Goal: Information Seeking & Learning: Learn about a topic

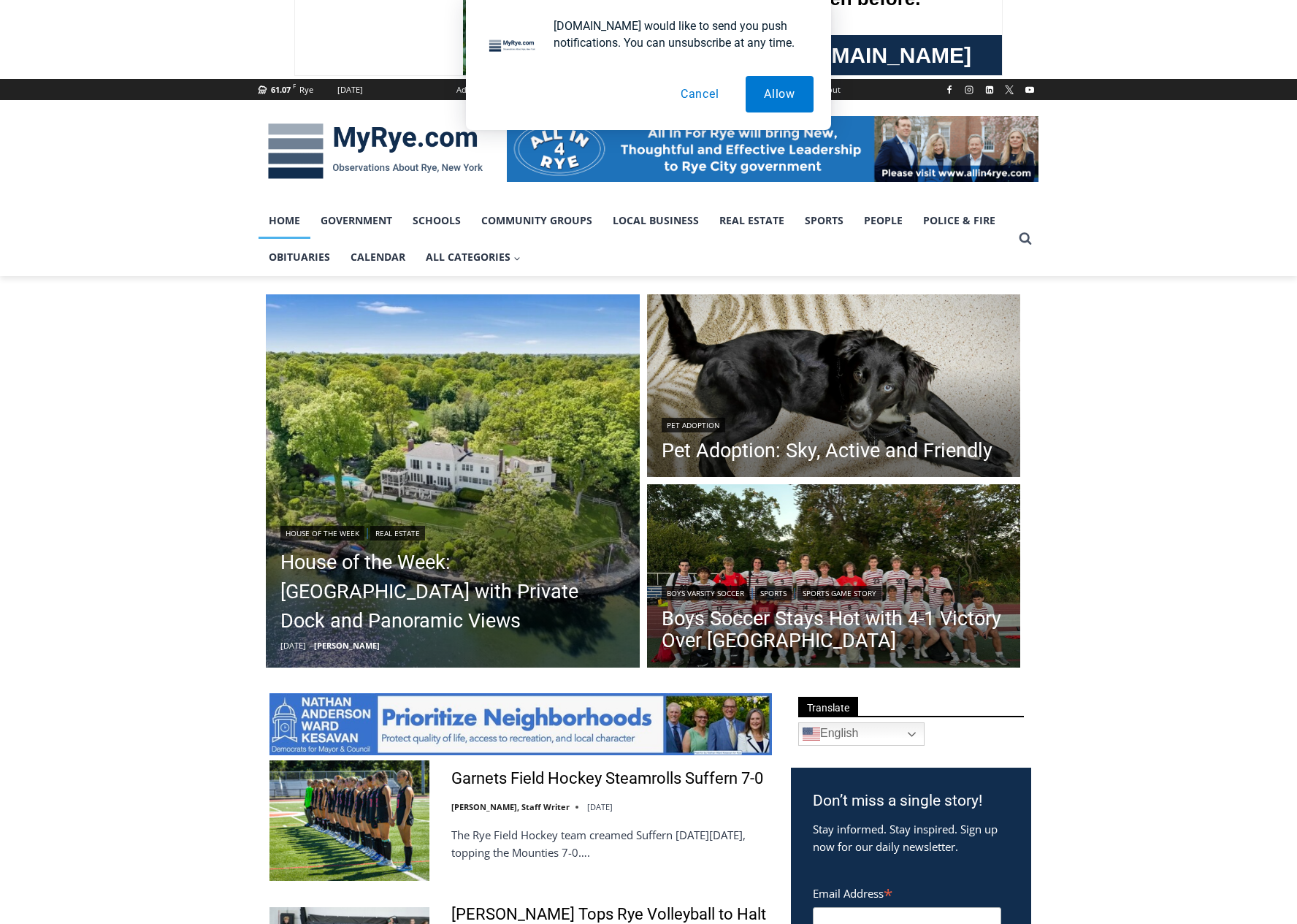
scroll to position [146, 0]
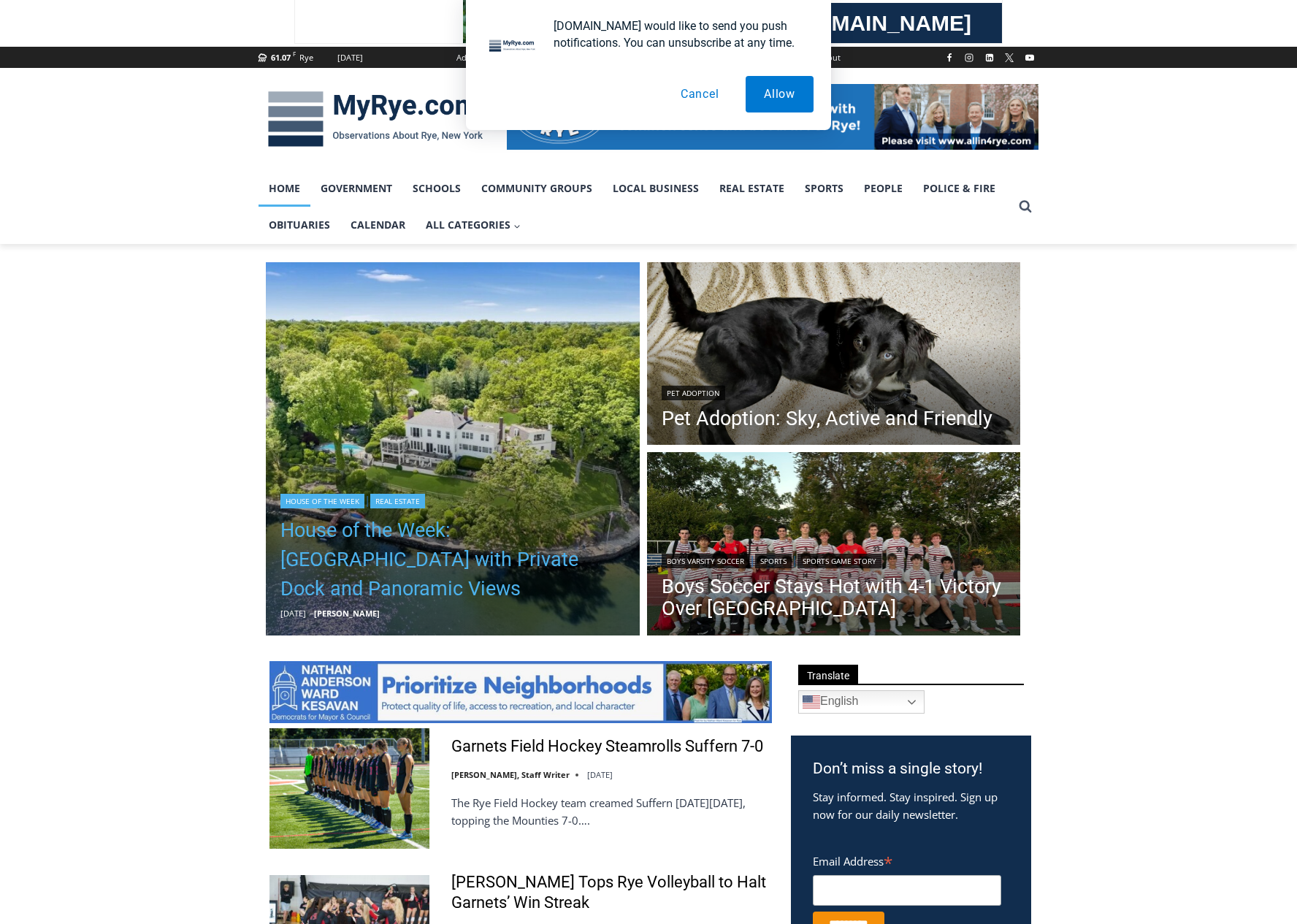
click at [356, 565] on link "House of the Week: Historic Rye Waterfront Estate with Private Dock and Panoram…" at bounding box center [452, 559] width 344 height 87
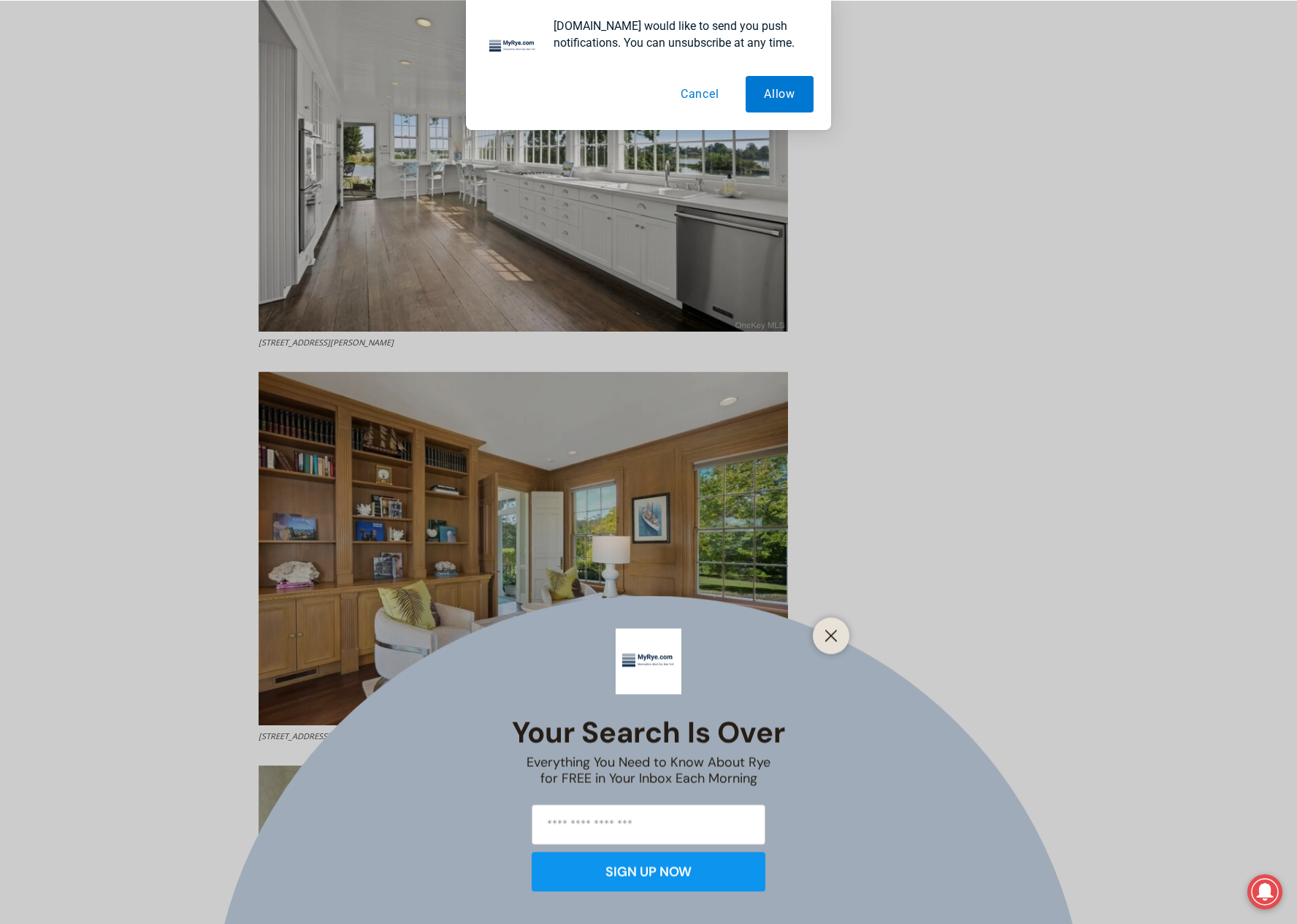
scroll to position [3039, 0]
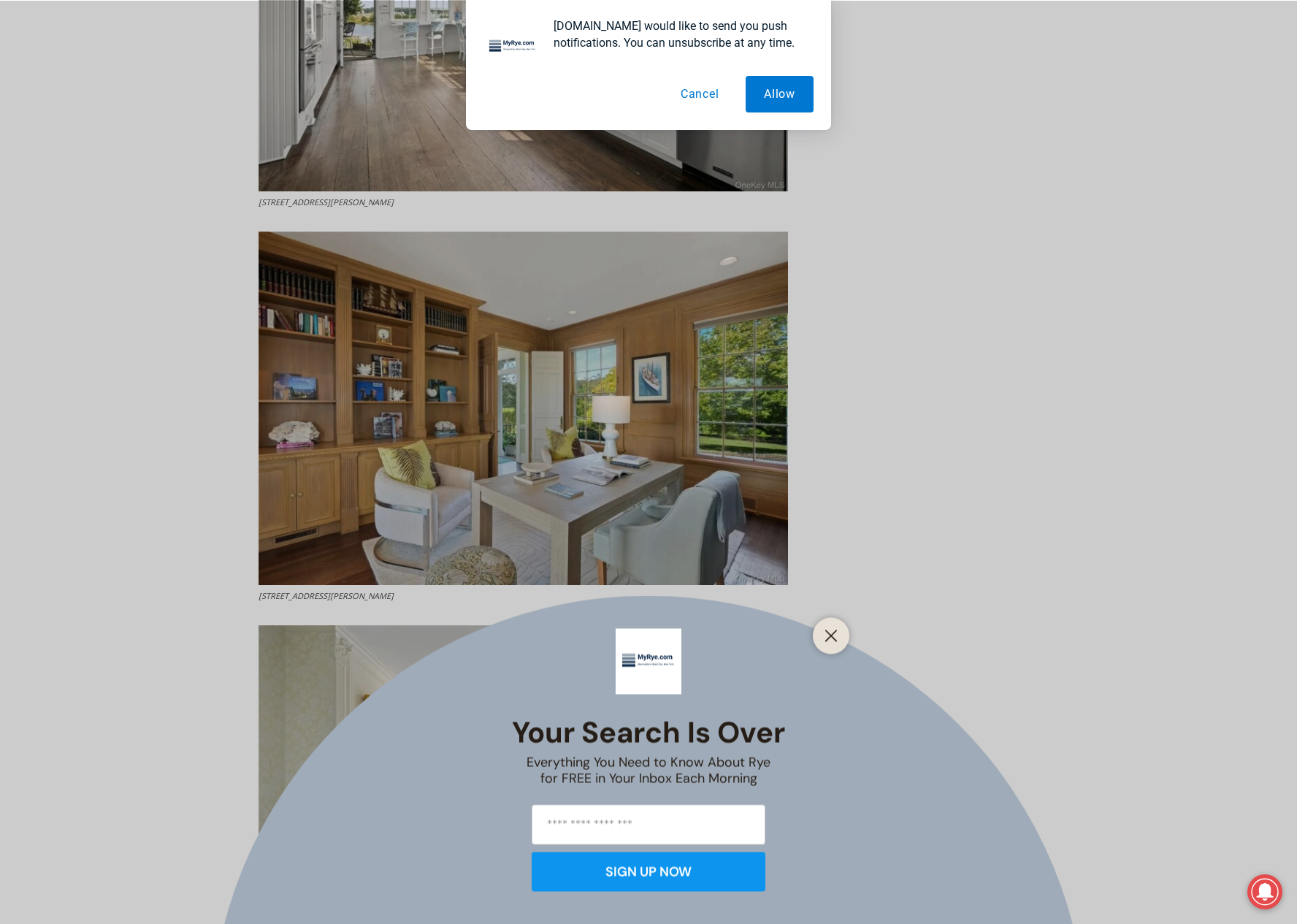
click at [843, 640] on div at bounding box center [831, 635] width 36 height 36
click at [837, 639] on icon "Close" at bounding box center [831, 635] width 13 height 13
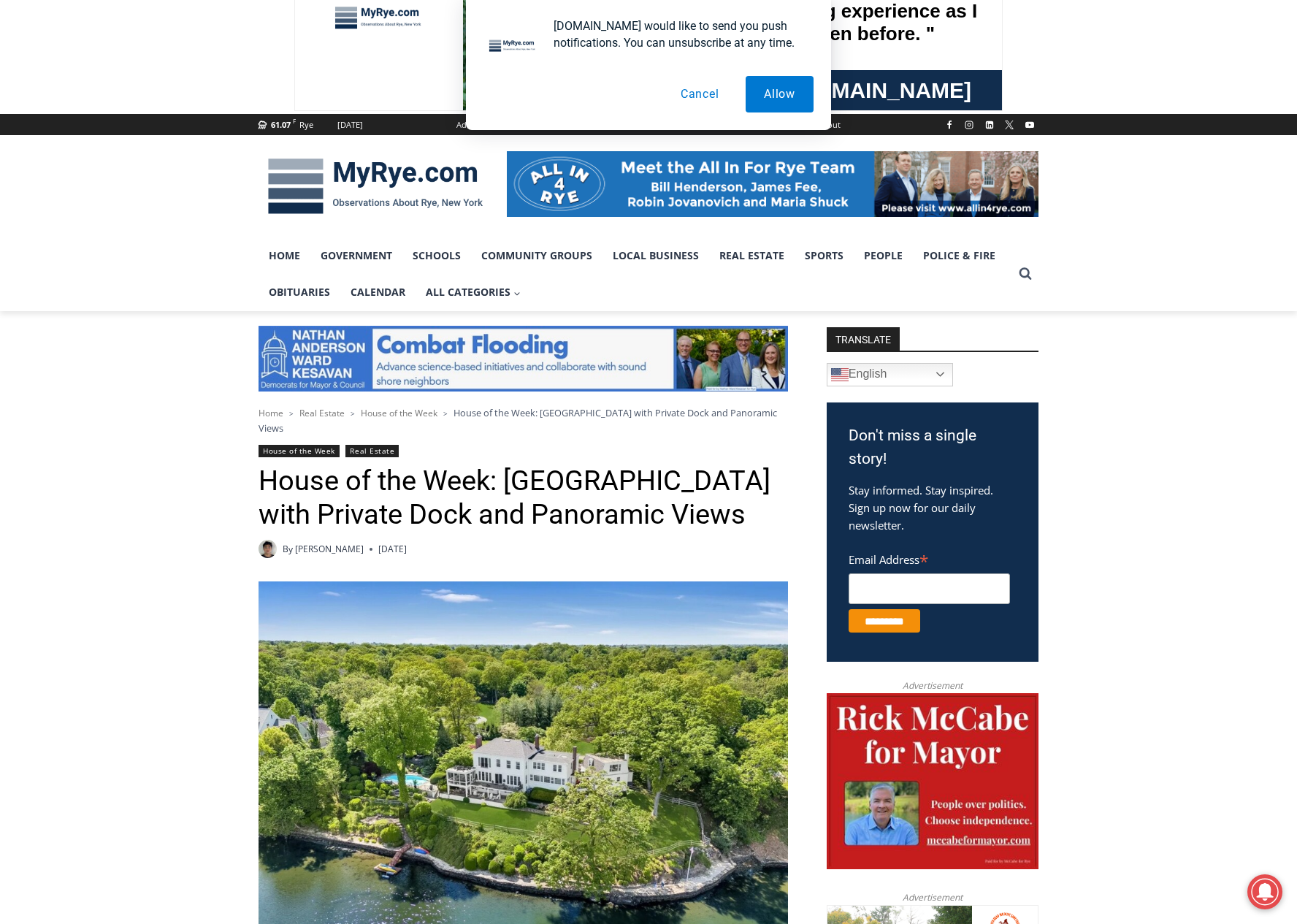
scroll to position [0, 0]
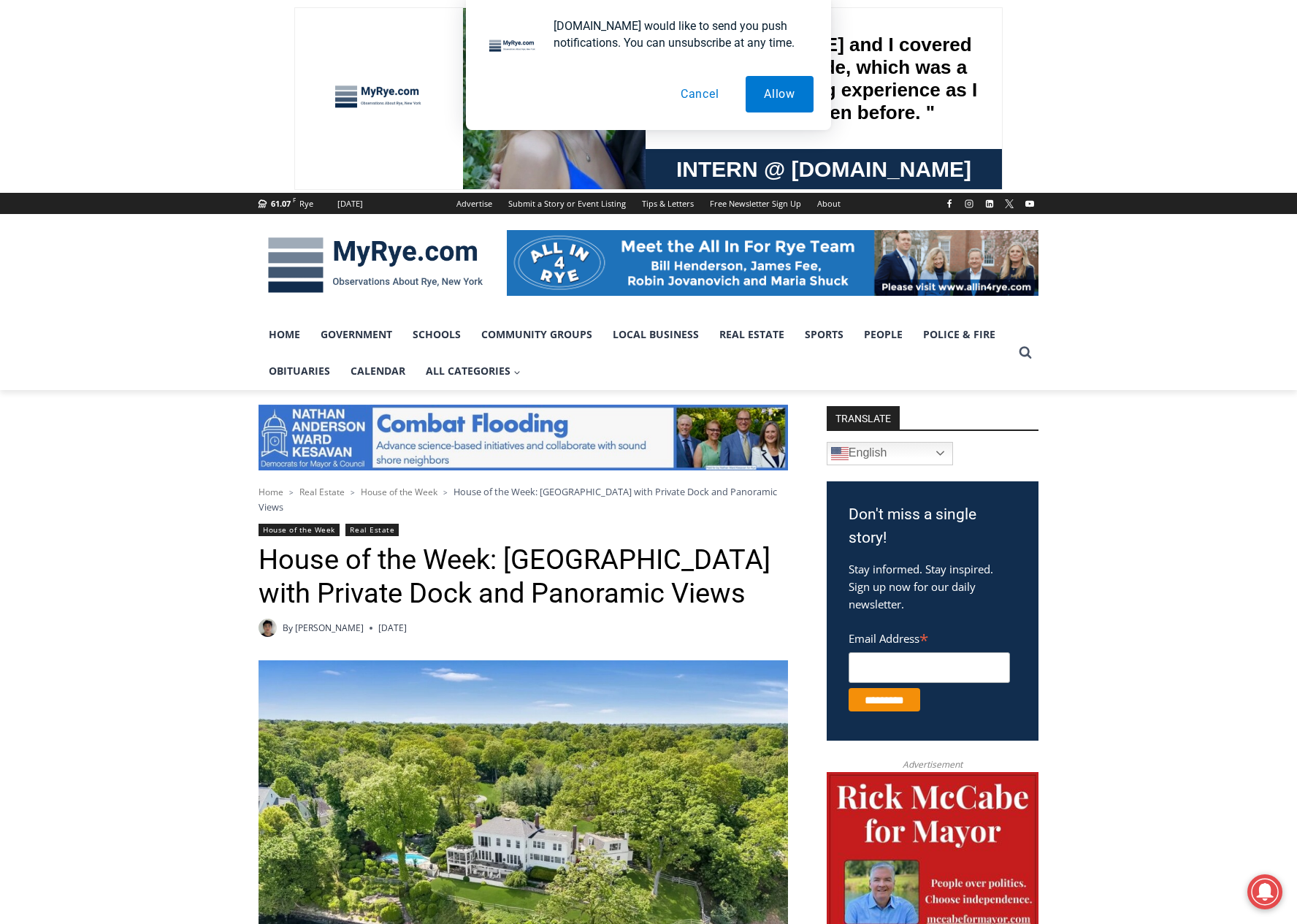
drag, startPoint x: 983, startPoint y: 702, endPoint x: 919, endPoint y: 349, distance: 358.8
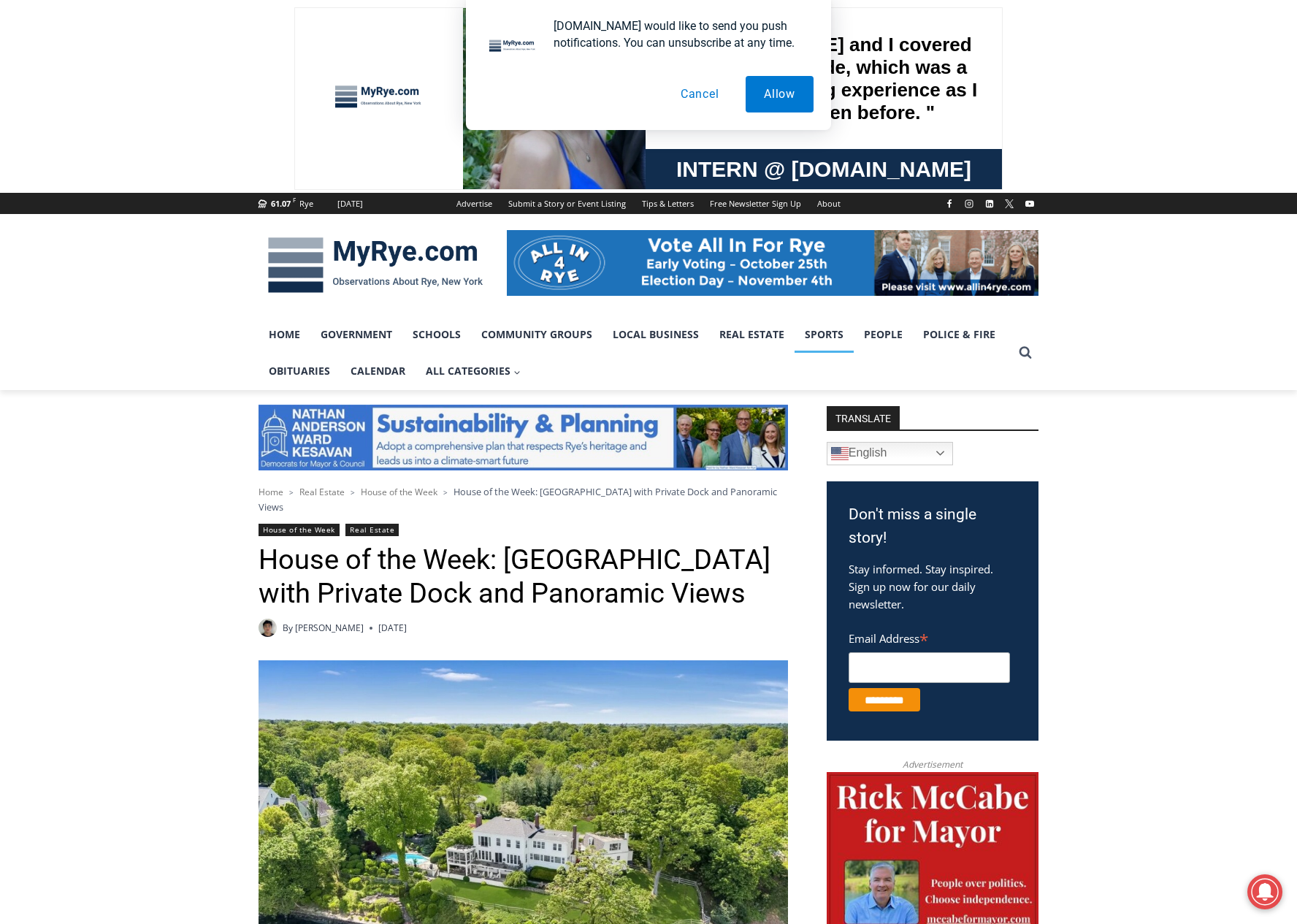
click at [818, 334] on link "Sports" at bounding box center [824, 334] width 59 height 36
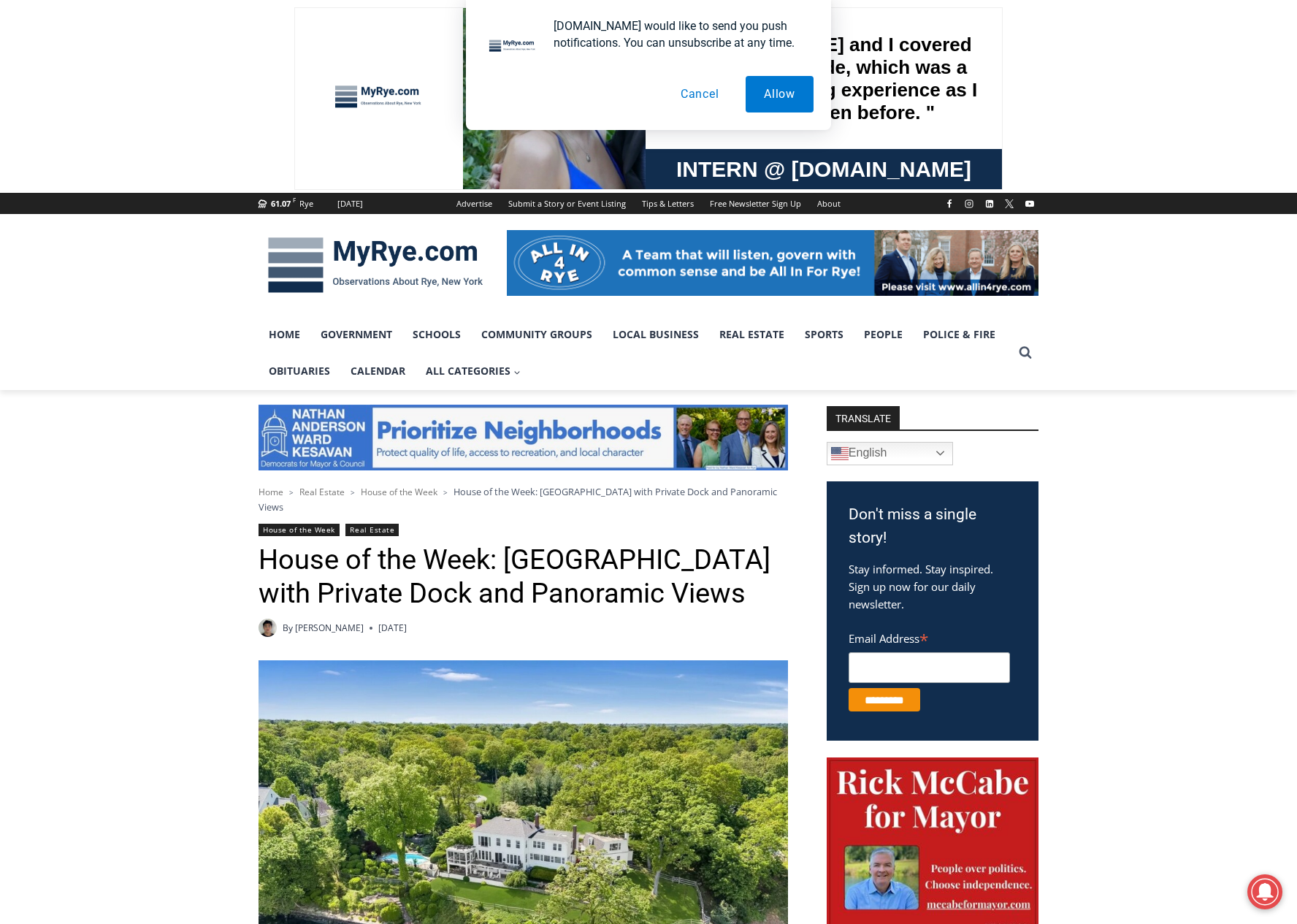
click at [396, 255] on img at bounding box center [375, 265] width 234 height 76
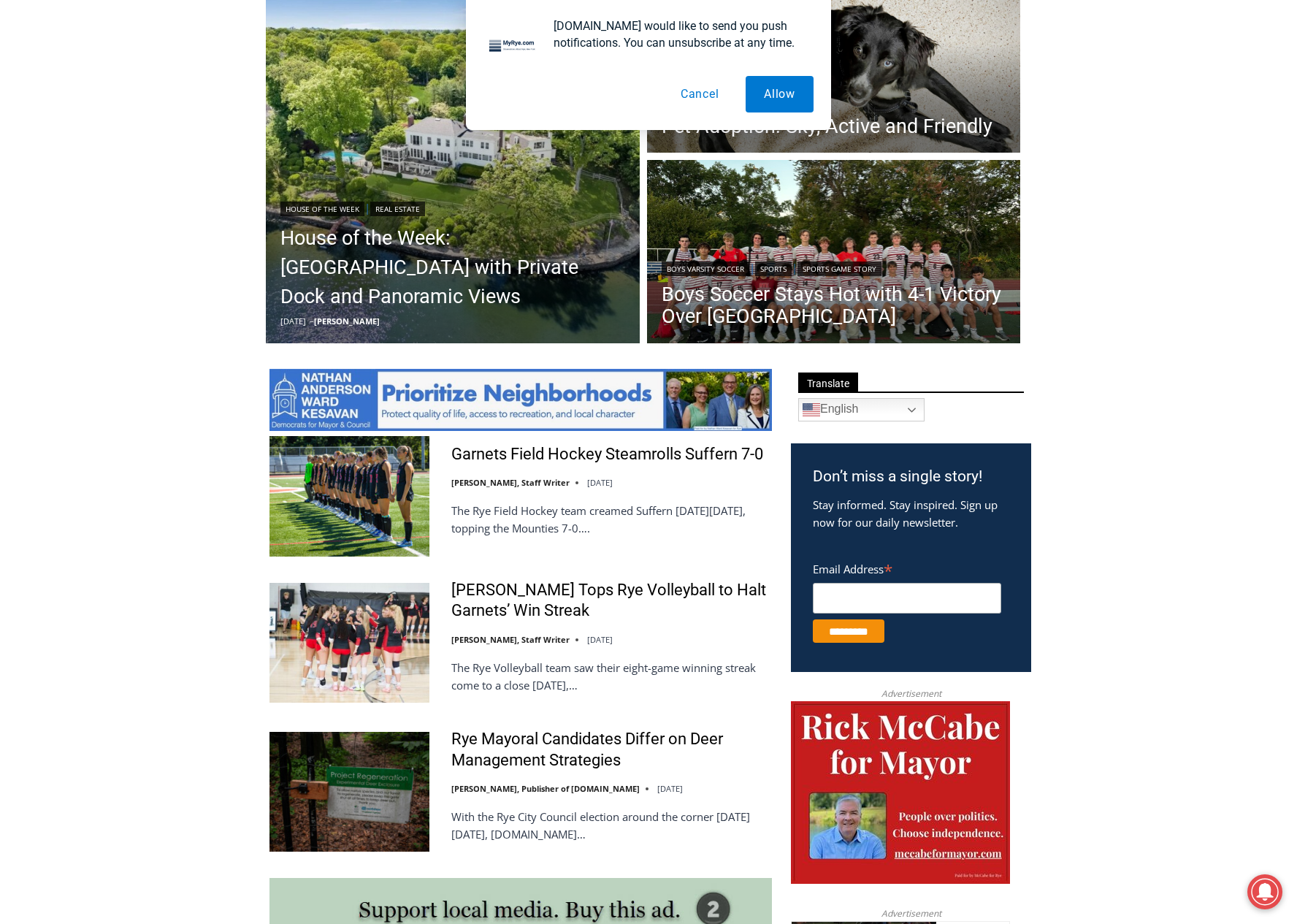
scroll to position [365, 0]
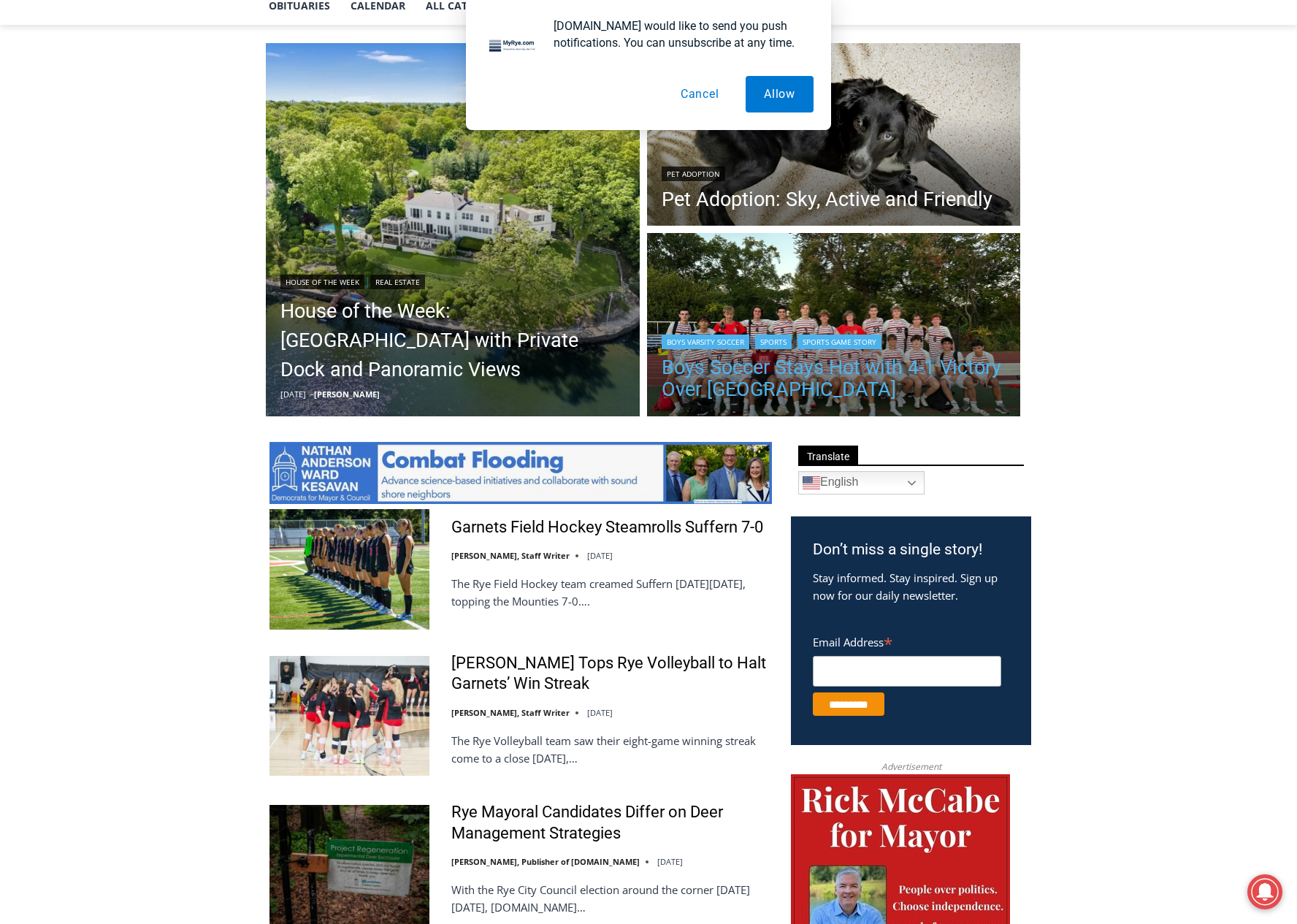
click at [747, 393] on link "Boys Soccer Stays Hot with 4-1 Victory Over [GEOGRAPHIC_DATA]" at bounding box center [834, 378] width 344 height 44
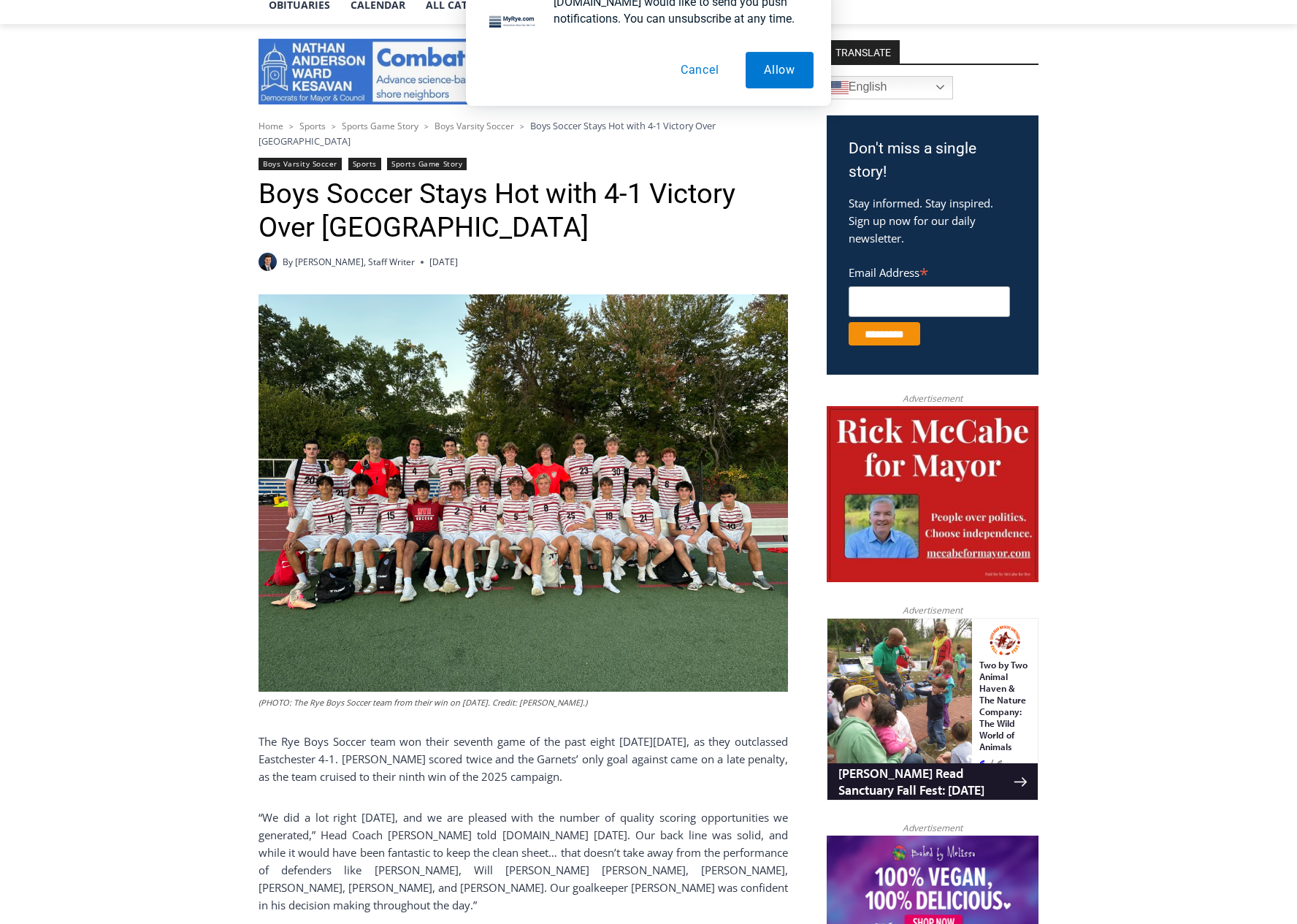
scroll to position [438, 0]
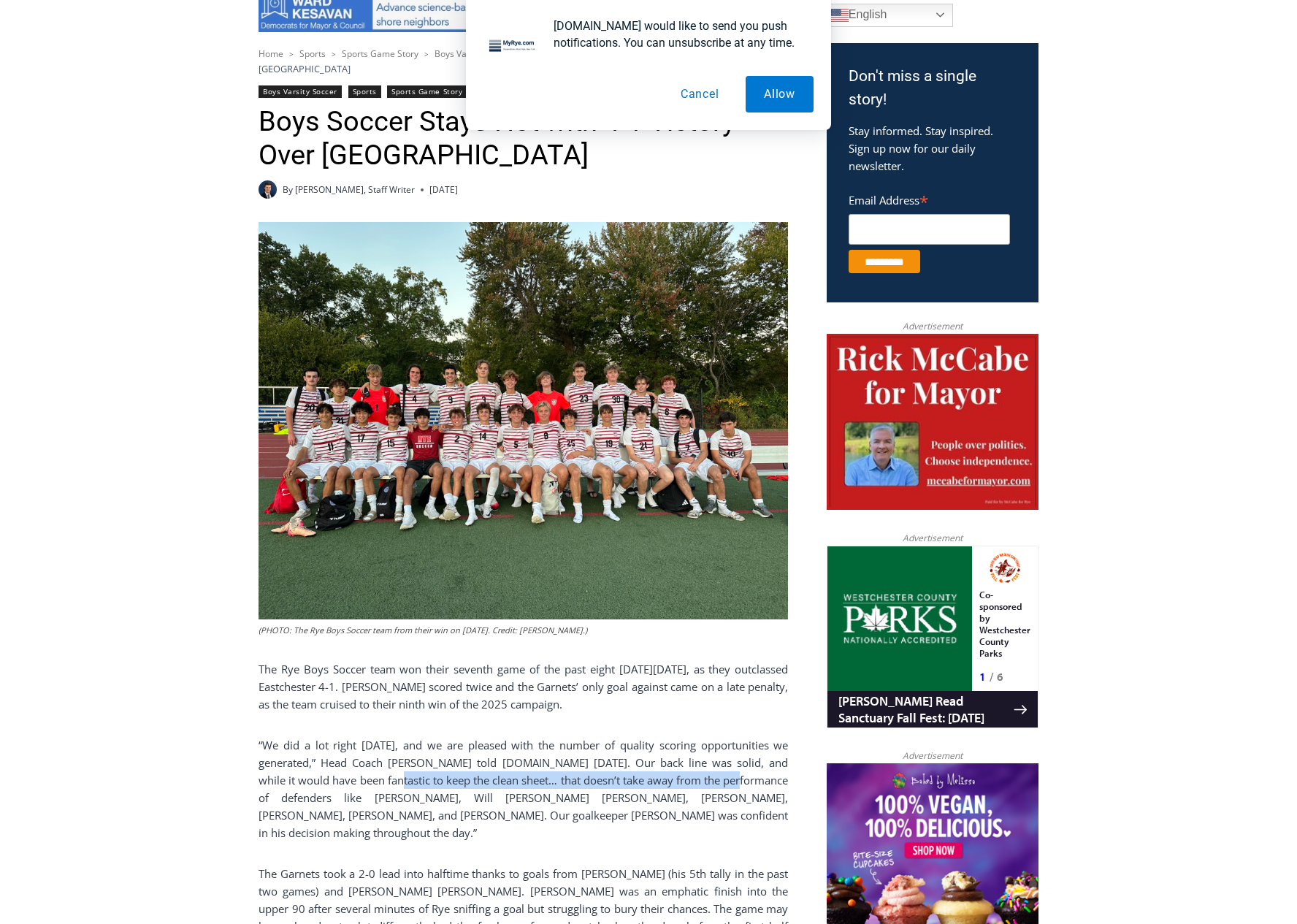
drag, startPoint x: 739, startPoint y: 773, endPoint x: 382, endPoint y: 767, distance: 357.1
click at [382, 767] on p "“We did a lot right [DATE], and we are pleased with the number of quality scori…" at bounding box center [523, 789] width 529 height 106
click at [374, 775] on p "“We did a lot right [DATE], and we are pleased with the number of quality scori…" at bounding box center [523, 789] width 529 height 106
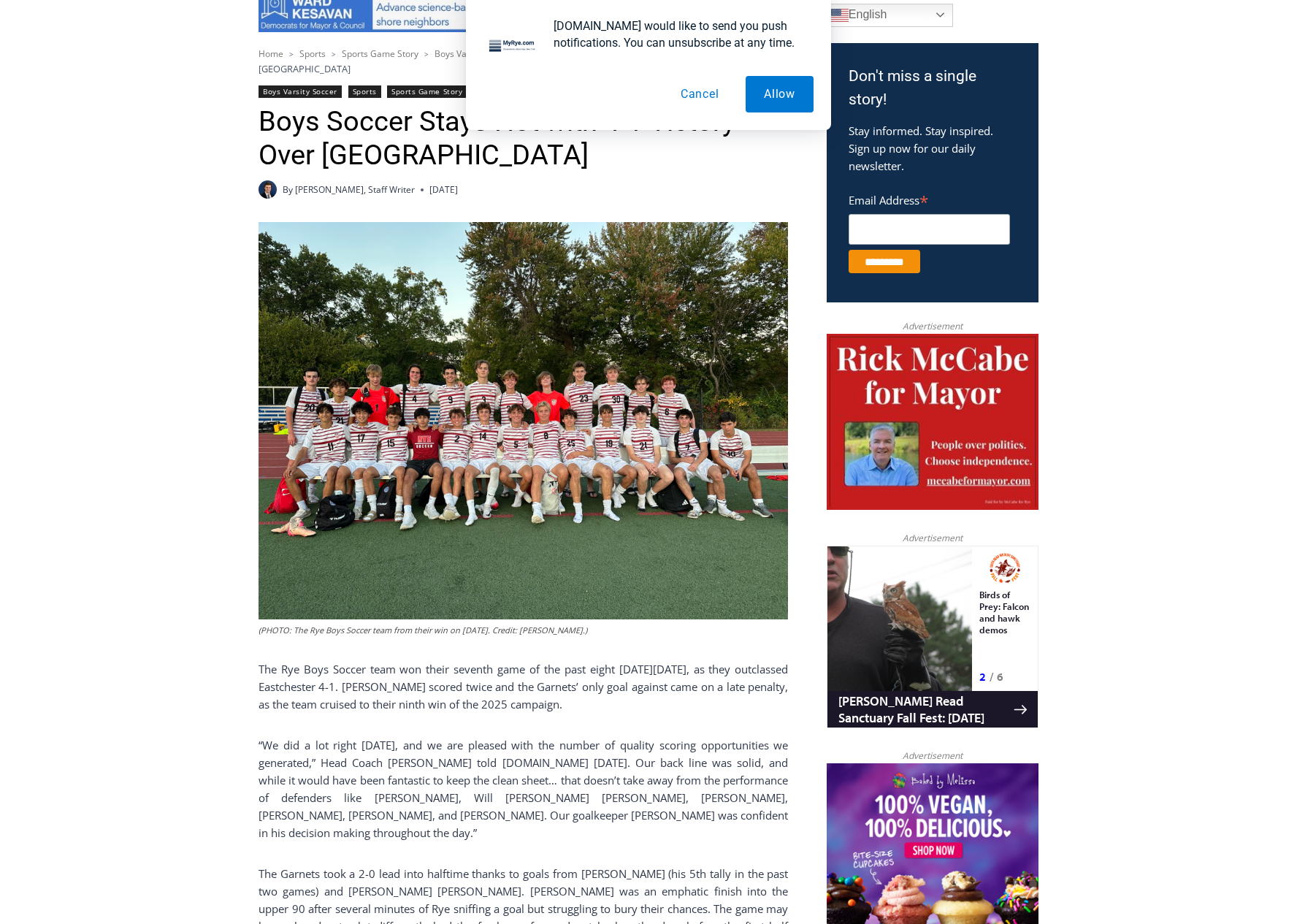
click at [399, 789] on p "“We did a lot right [DATE], and we are pleased with the number of quality scori…" at bounding box center [523, 789] width 529 height 106
click at [550, 788] on p "“We did a lot right [DATE], and we are pleased with the number of quality scori…" at bounding box center [523, 789] width 529 height 106
click at [645, 788] on p "“We did a lot right [DATE], and we are pleased with the number of quality scori…" at bounding box center [523, 789] width 529 height 106
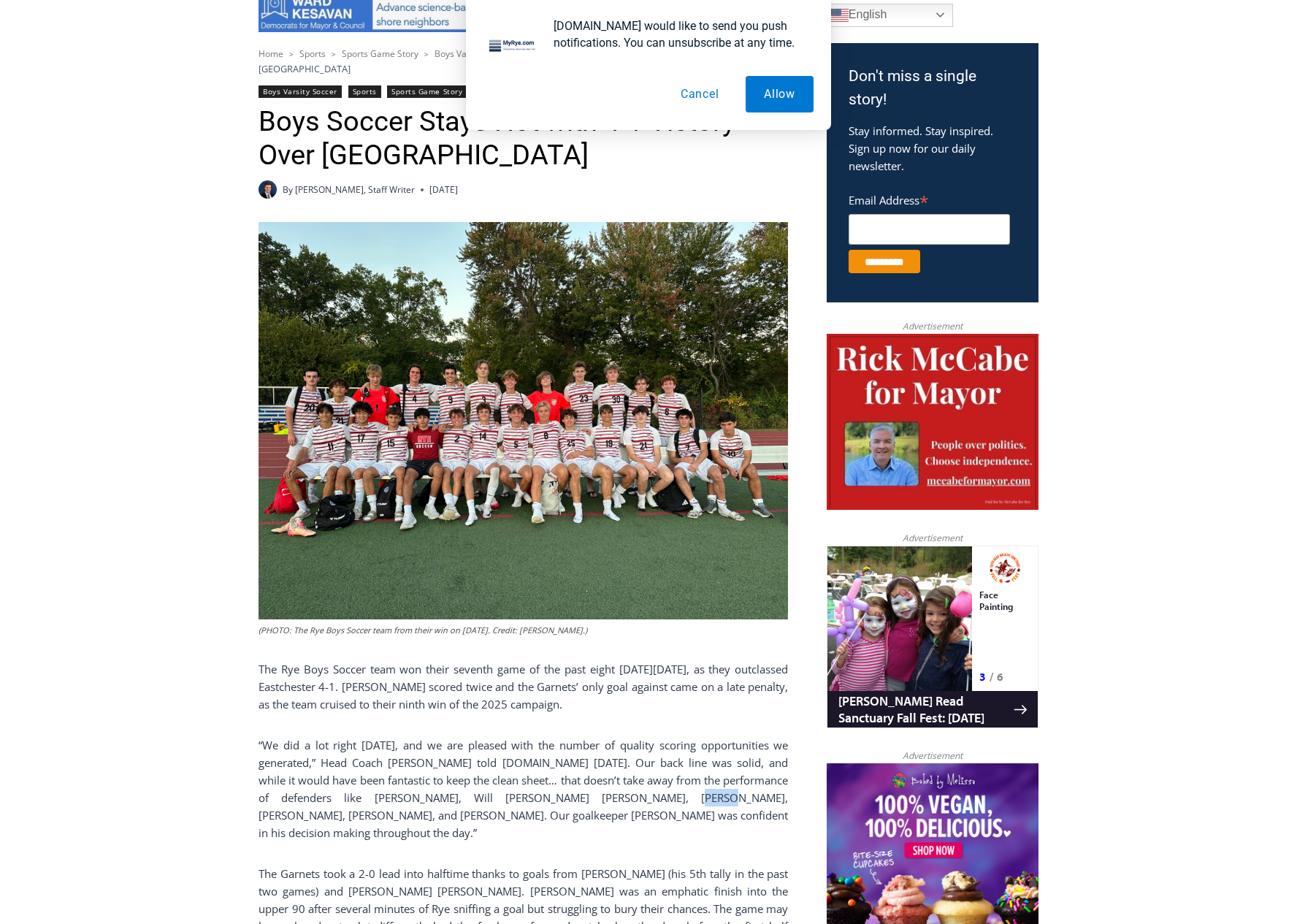
drag, startPoint x: 669, startPoint y: 788, endPoint x: 632, endPoint y: 790, distance: 37.1
click at [632, 790] on p "“We did a lot right [DATE], and we are pleased with the number of quality scori…" at bounding box center [523, 789] width 529 height 106
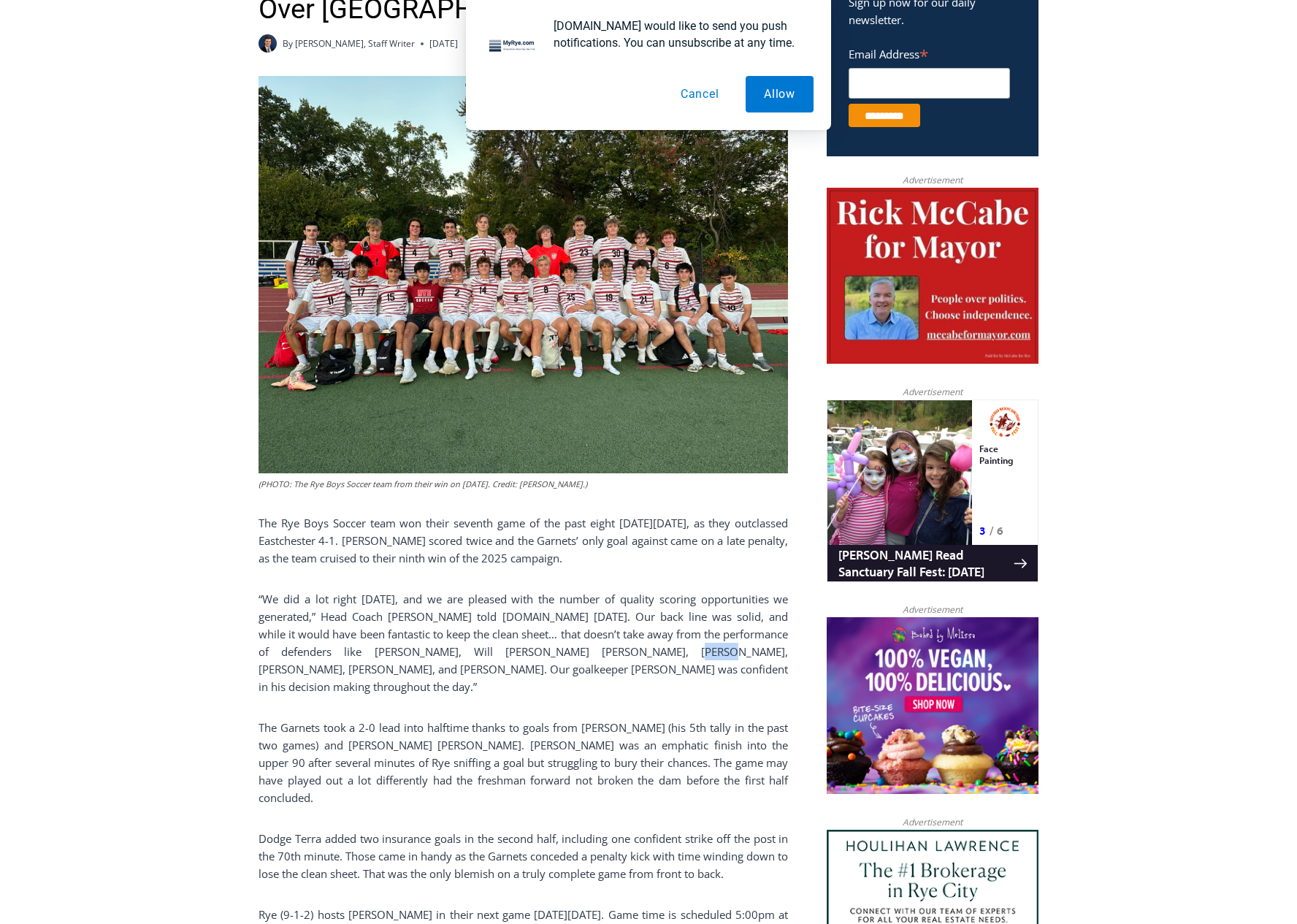
scroll to position [657, 0]
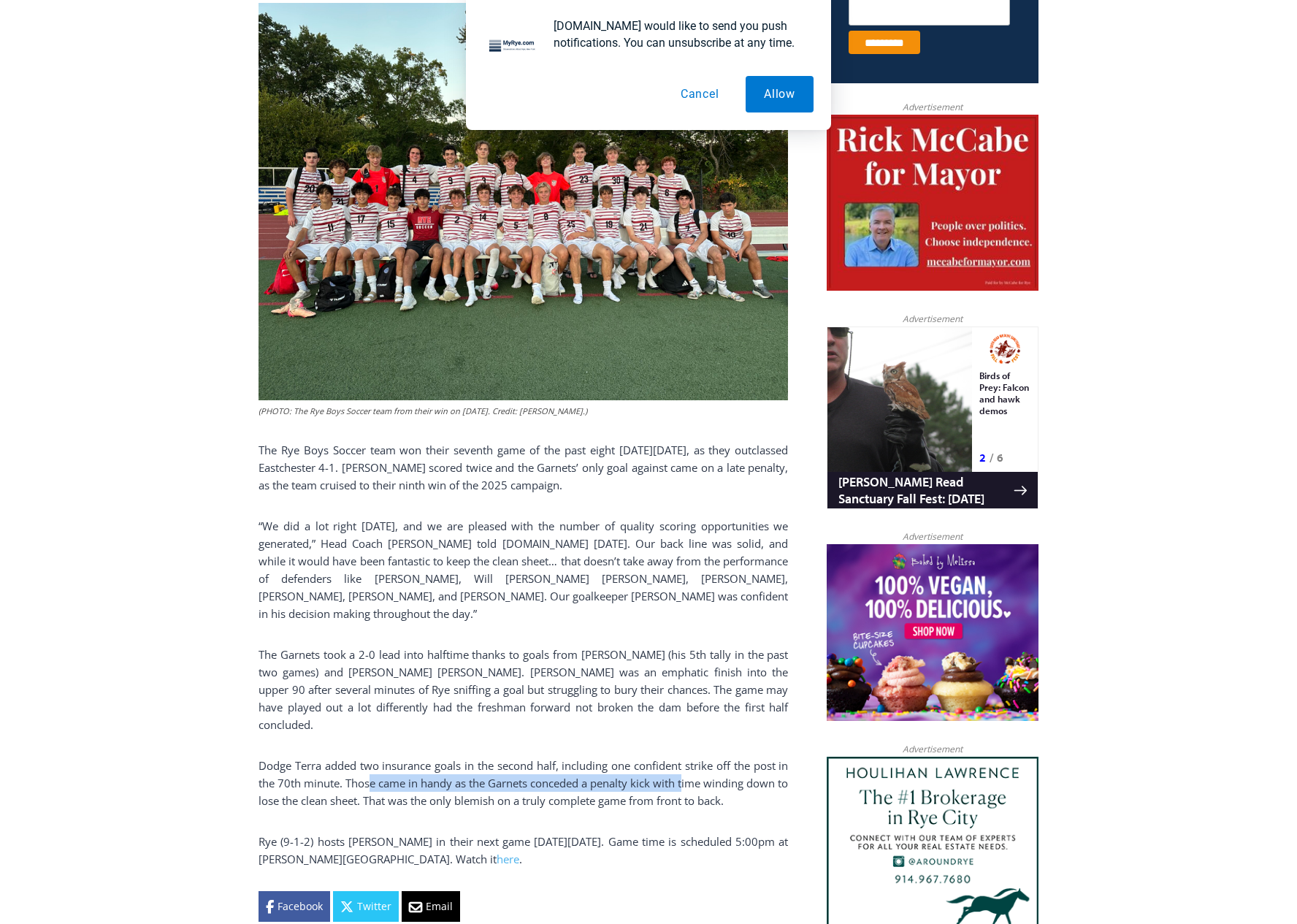
drag, startPoint x: 693, startPoint y: 751, endPoint x: 374, endPoint y: 751, distance: 319.0
click at [374, 757] on p "Dodge Terra added two insurance goals in the second half, including one confide…" at bounding box center [523, 783] width 529 height 53
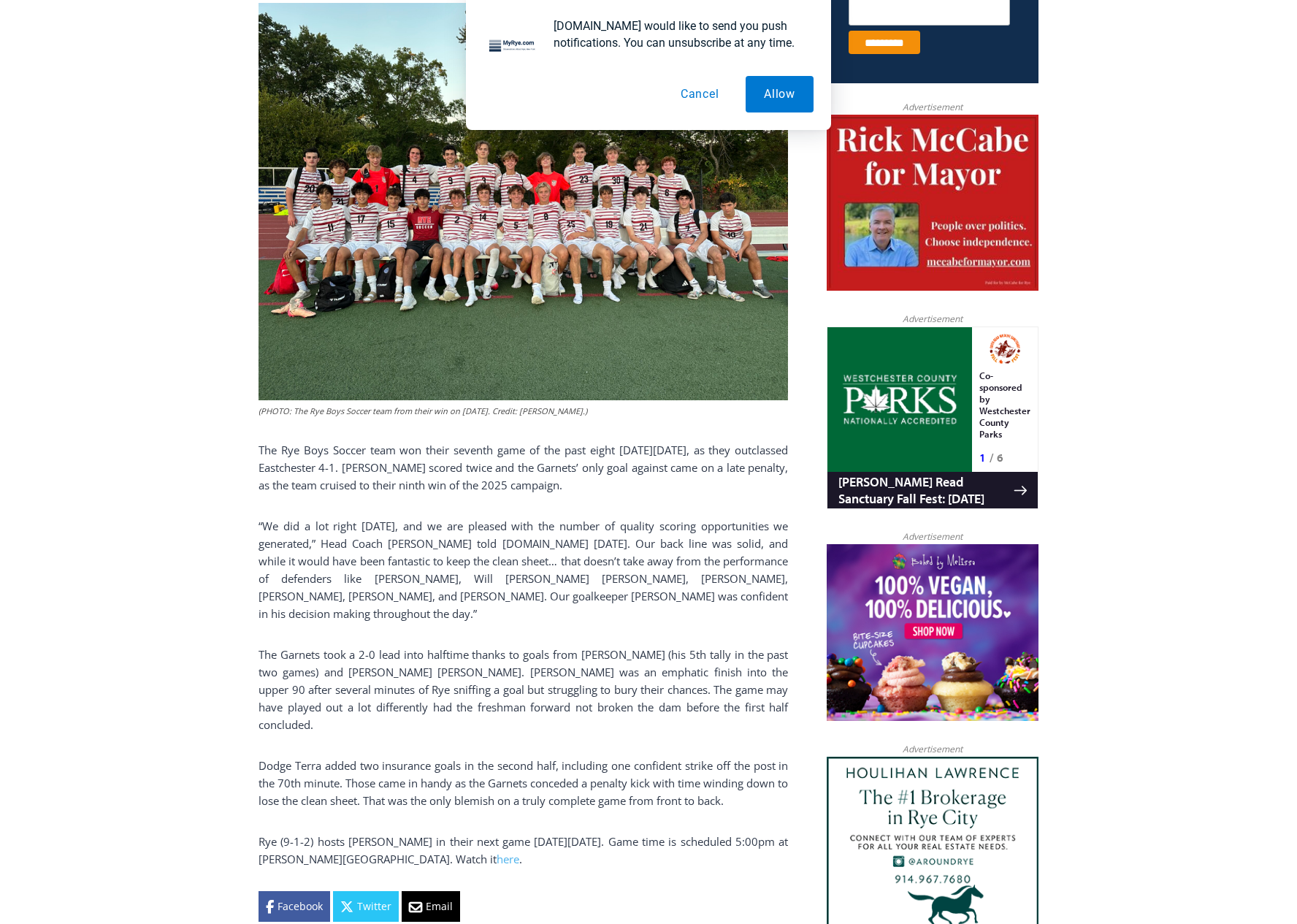
drag, startPoint x: 302, startPoint y: 20, endPoint x: 121, endPoint y: 448, distance: 464.7
